Goal: Find specific page/section: Find specific page/section

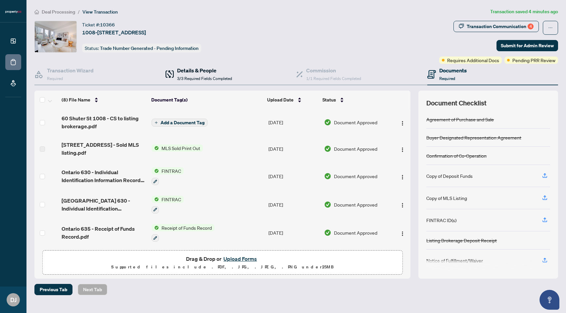
click at [203, 70] on h4 "Details & People" at bounding box center [204, 71] width 55 height 8
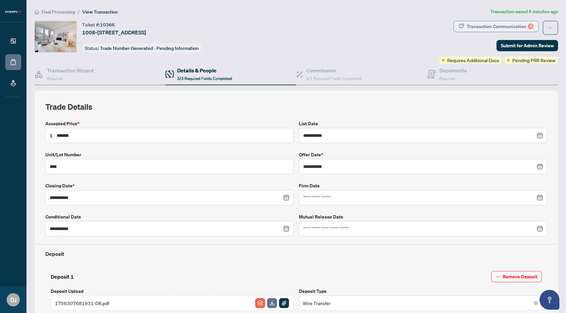
click at [497, 30] on div "Transaction Communication 4" at bounding box center [500, 26] width 67 height 11
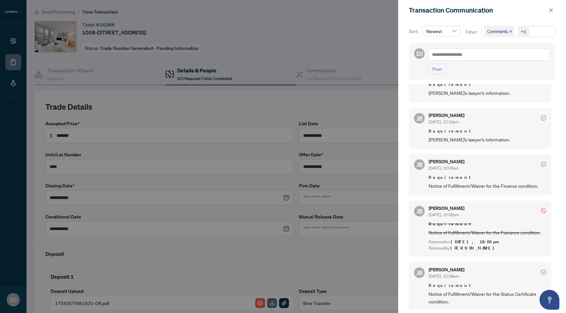
scroll to position [1, 0]
click at [344, 37] on div at bounding box center [283, 156] width 566 height 313
click at [551, 12] on icon "close" at bounding box center [551, 10] width 5 height 5
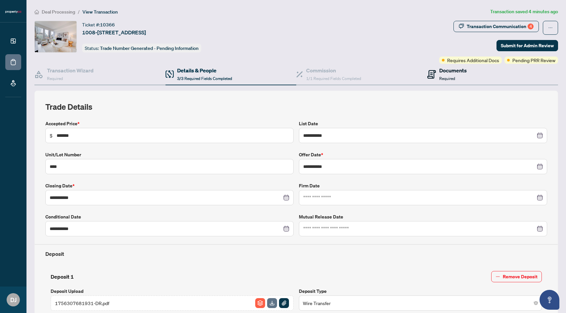
click at [445, 72] on h4 "Documents" at bounding box center [452, 71] width 27 height 8
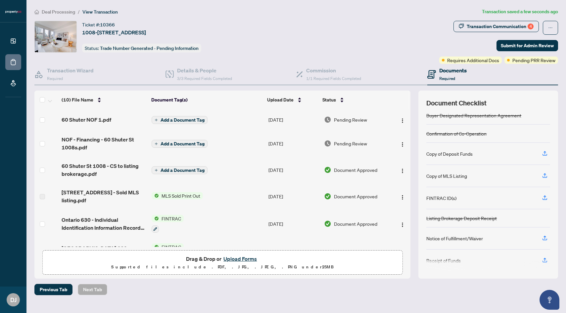
scroll to position [44, 0]
